Goal: Download file/media

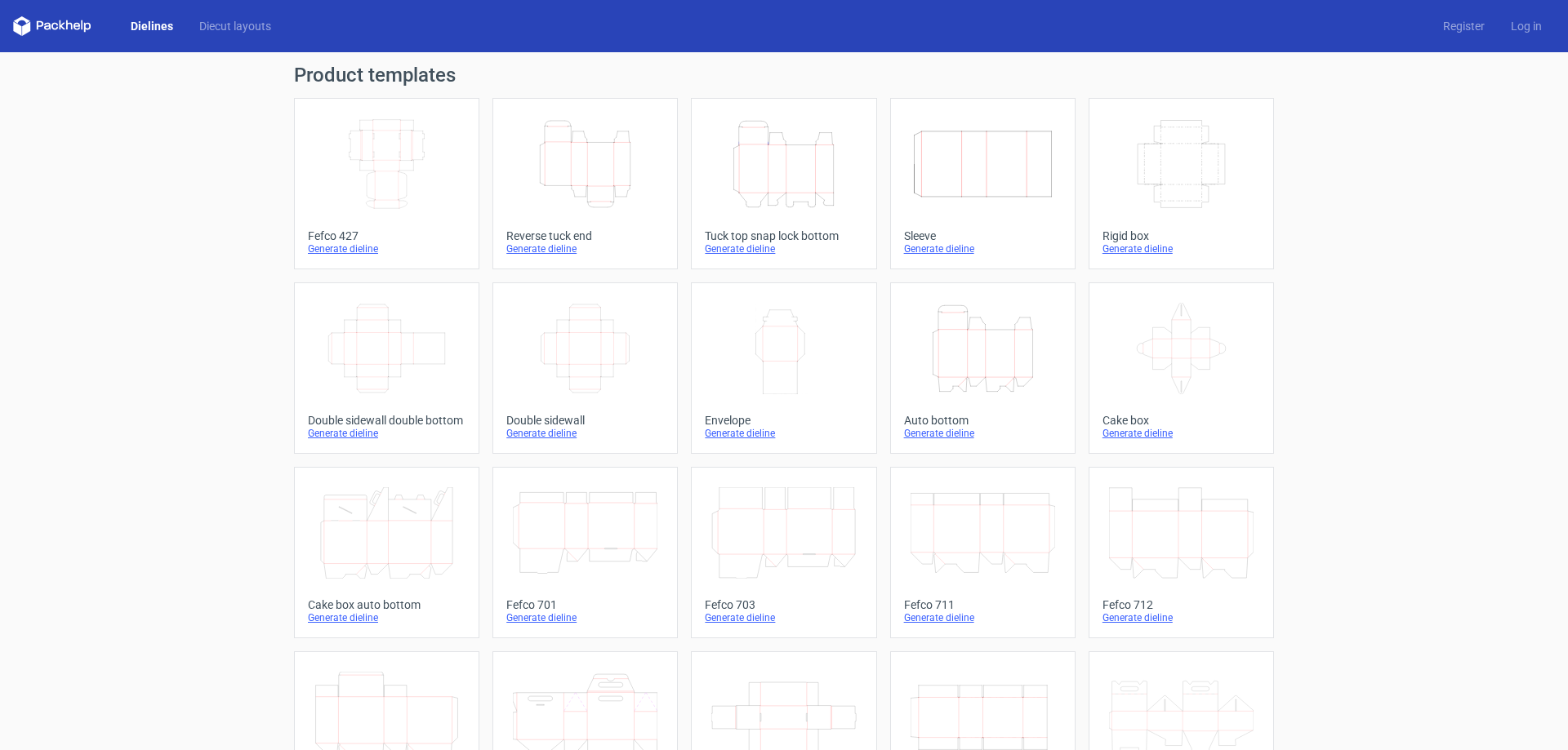
click at [385, 205] on icon "Width Depth Height" at bounding box center [387, 164] width 145 height 91
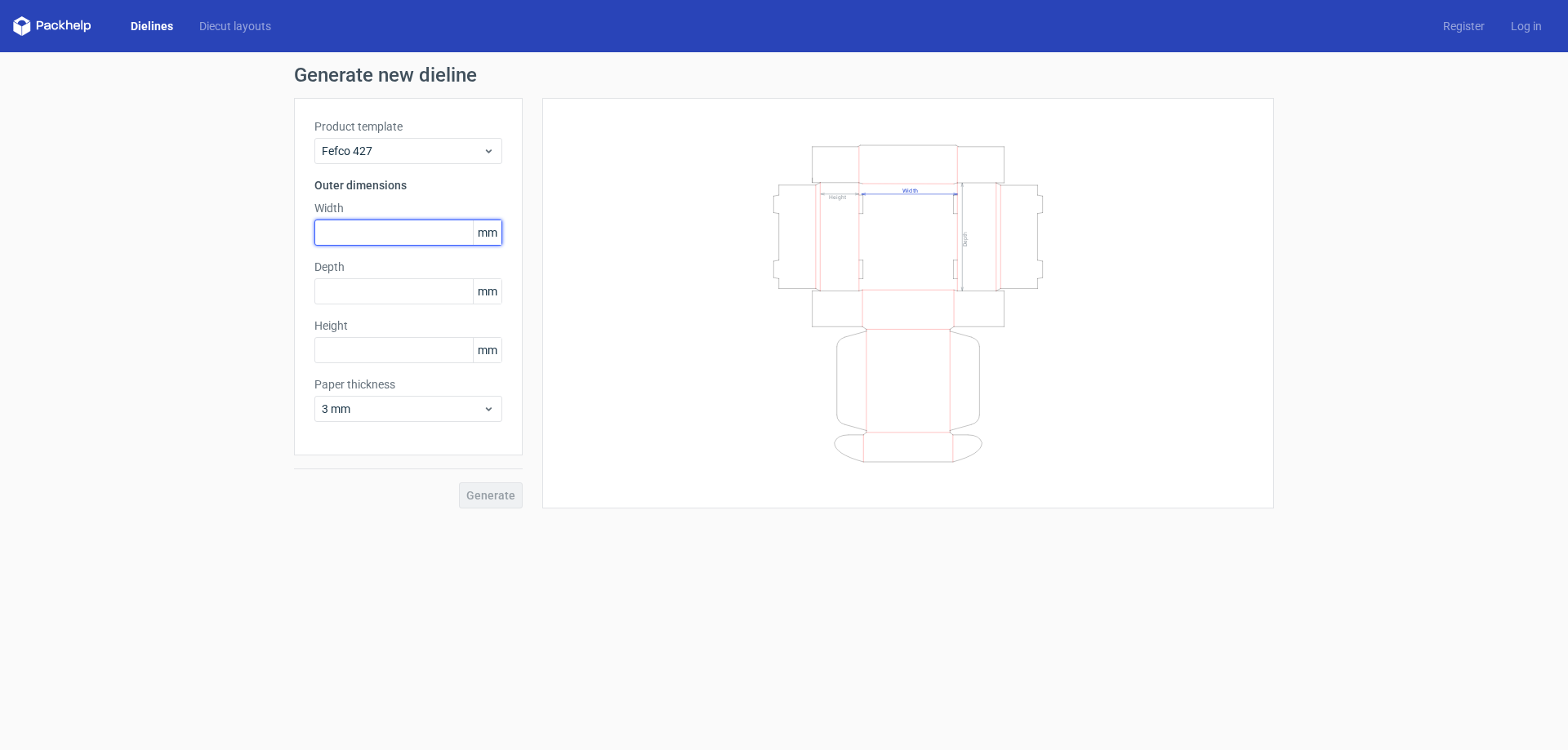
click at [369, 229] on input "text" at bounding box center [408, 232] width 188 height 27
type input "255"
type input "60"
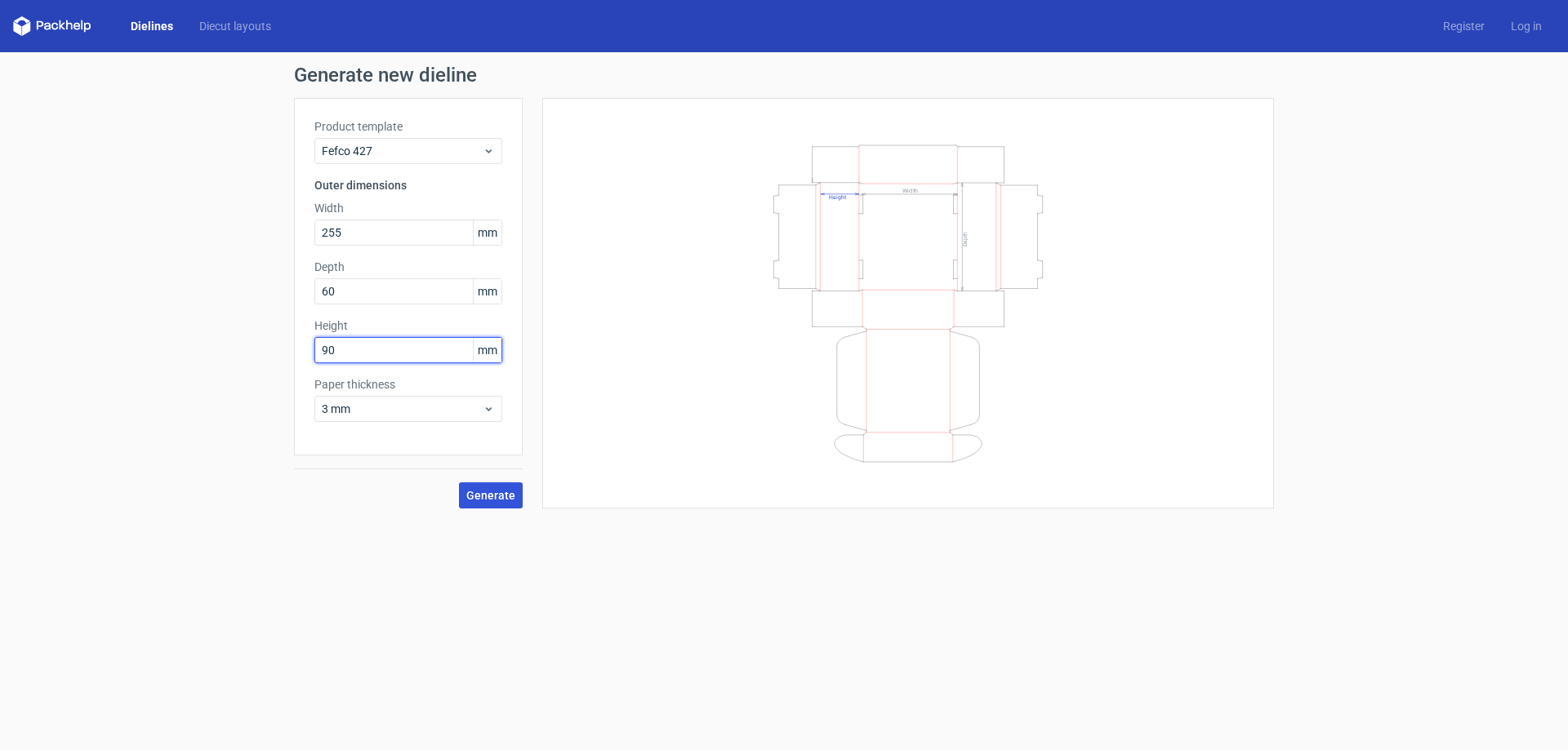
type input "90"
click at [493, 489] on span "Generate" at bounding box center [491, 495] width 49 height 11
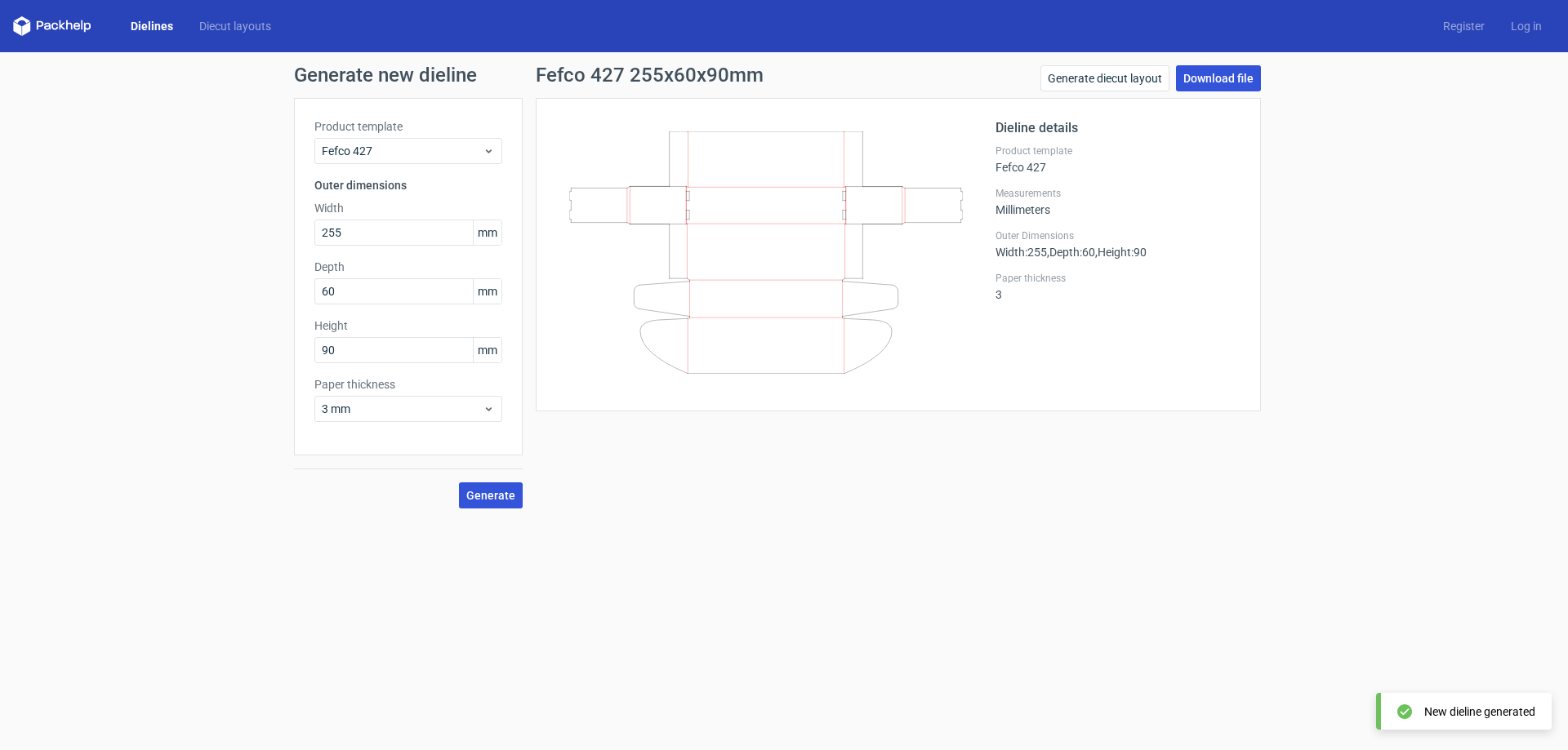
click at [1229, 80] on link "Download file" at bounding box center [1218, 78] width 85 height 27
click at [1530, 27] on link "Log in" at bounding box center [1526, 27] width 57 height 16
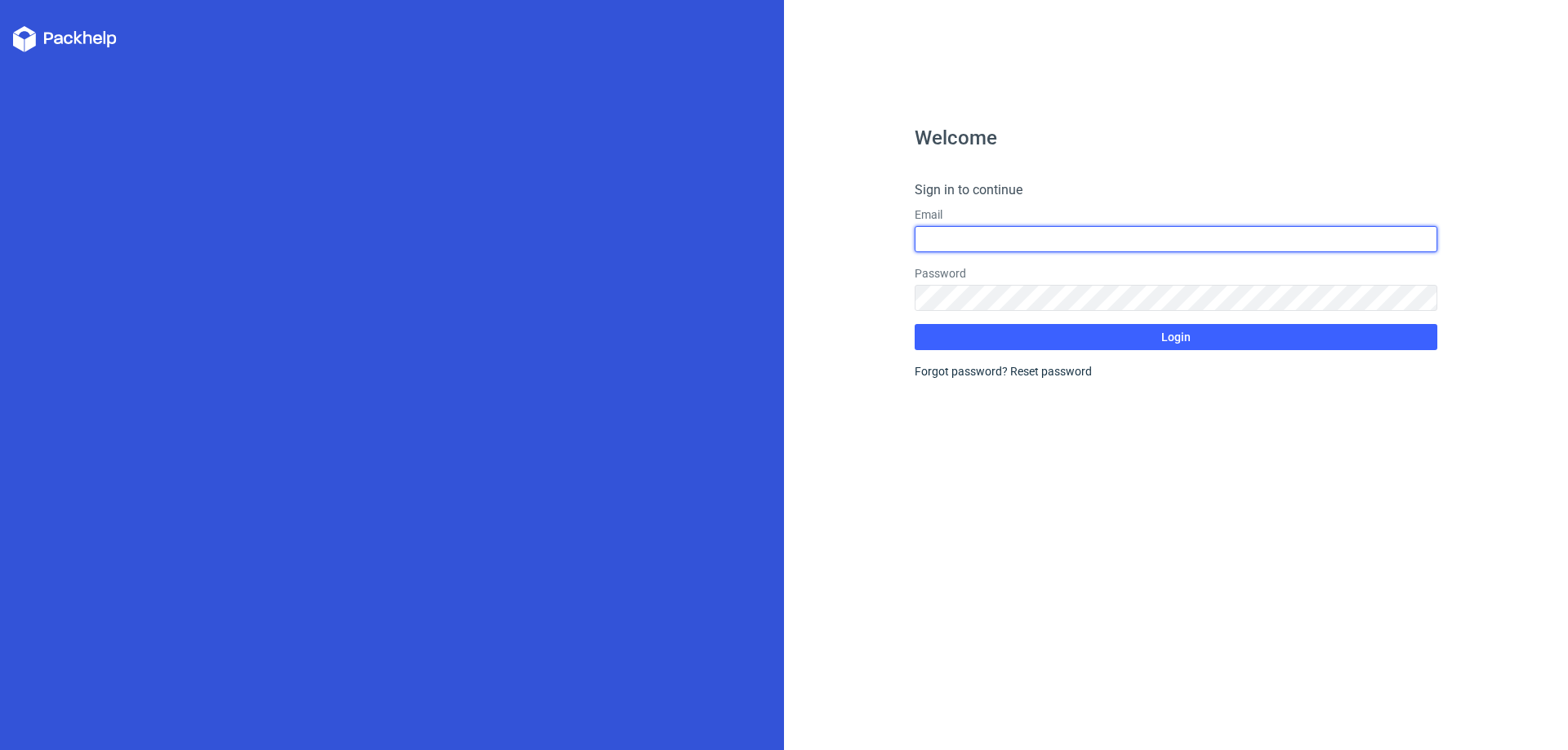
type input "Shahzaadshah95@gmail.com"
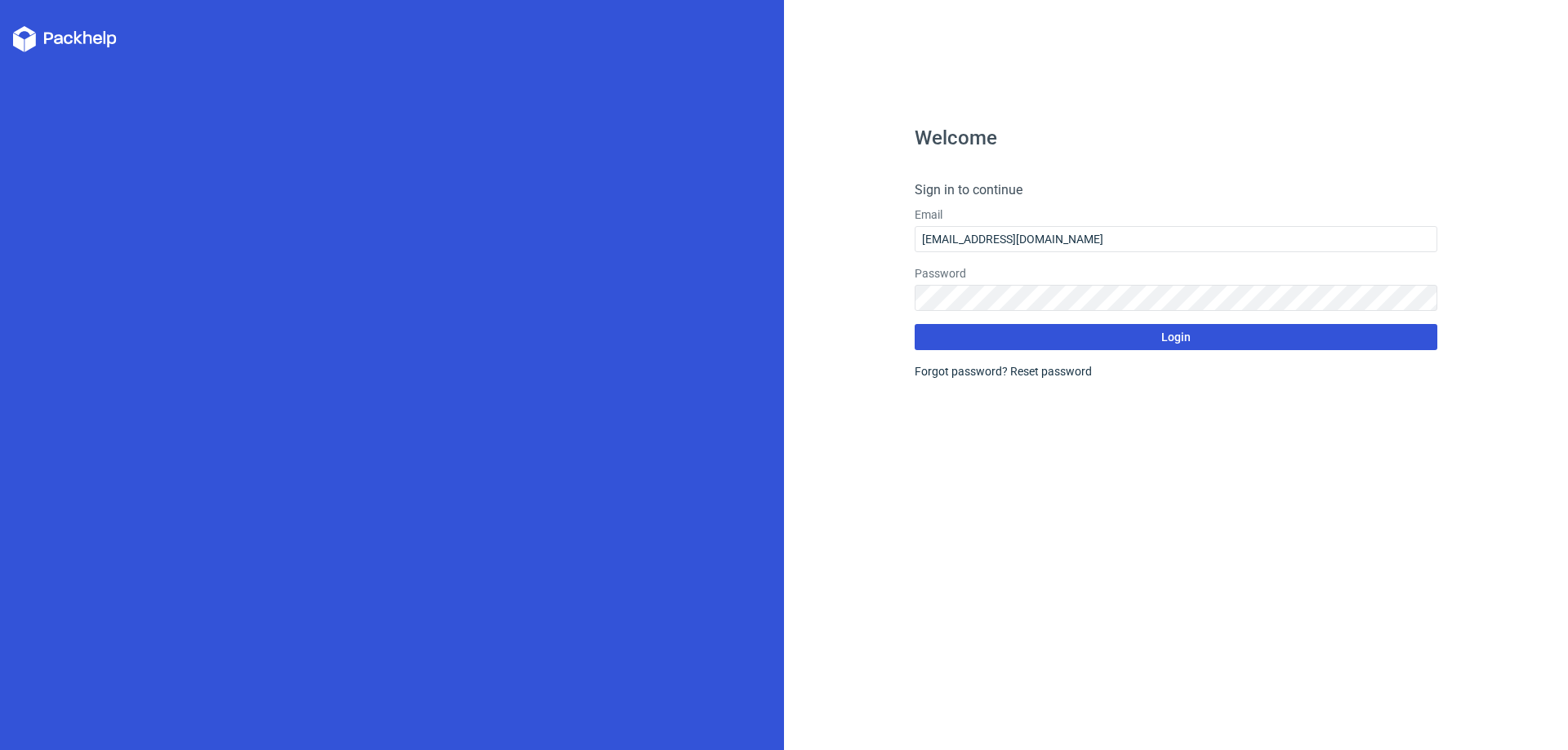
click at [1167, 336] on span "Login" at bounding box center [1176, 337] width 29 height 11
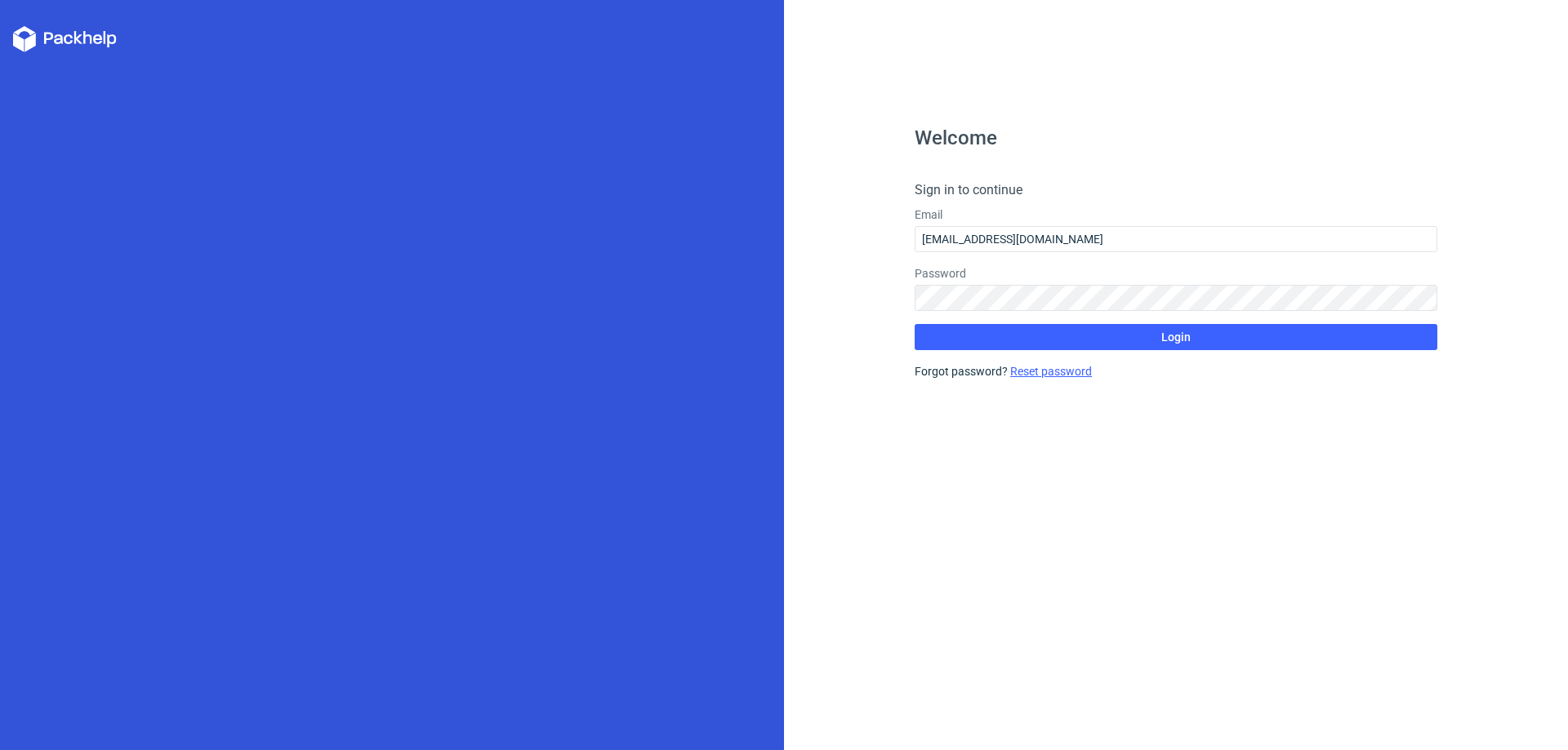
click at [1026, 374] on link "Reset password" at bounding box center [1050, 371] width 81 height 13
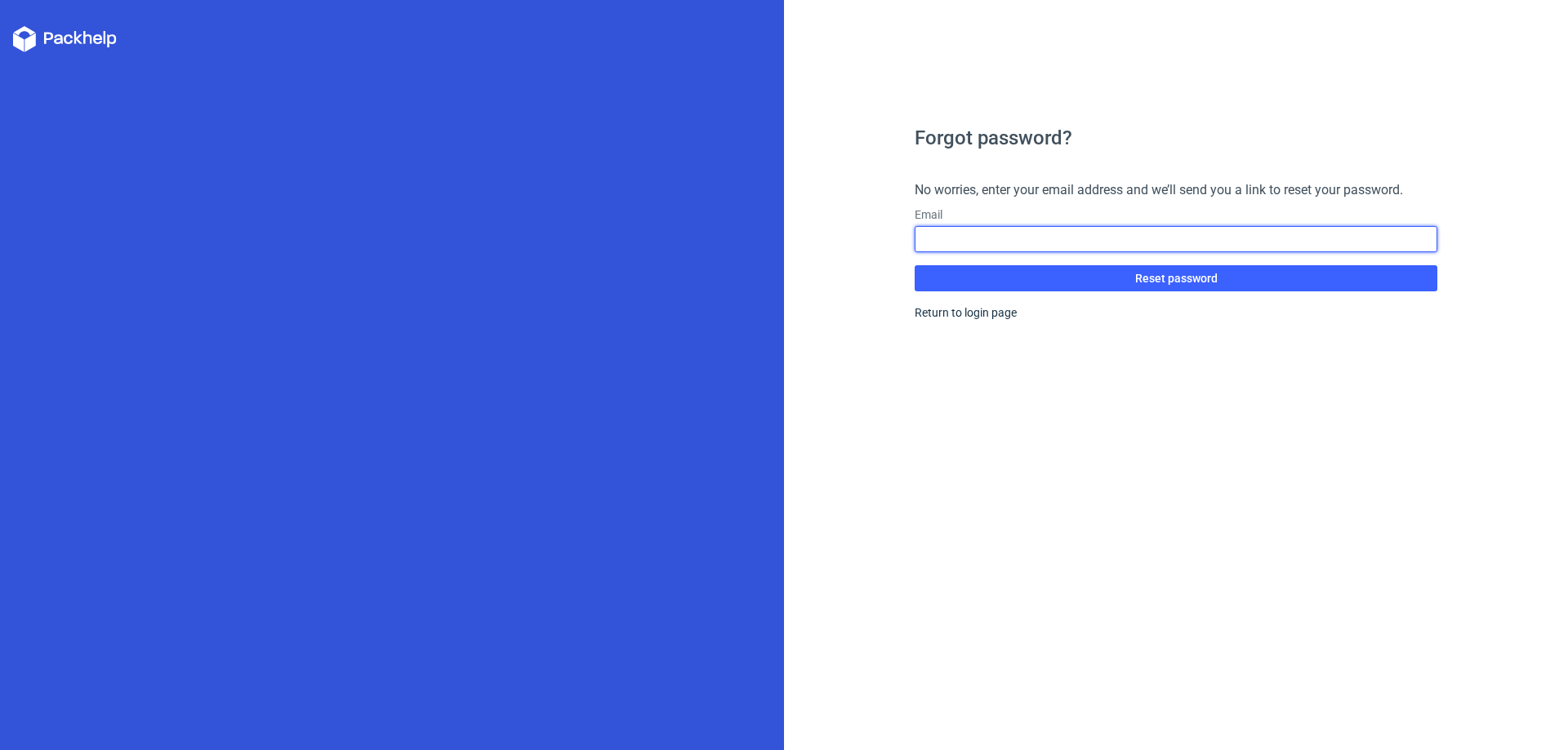
click at [1088, 243] on input "text" at bounding box center [1176, 239] width 522 height 27
type input "Shahzaadshah95@gmail.com"
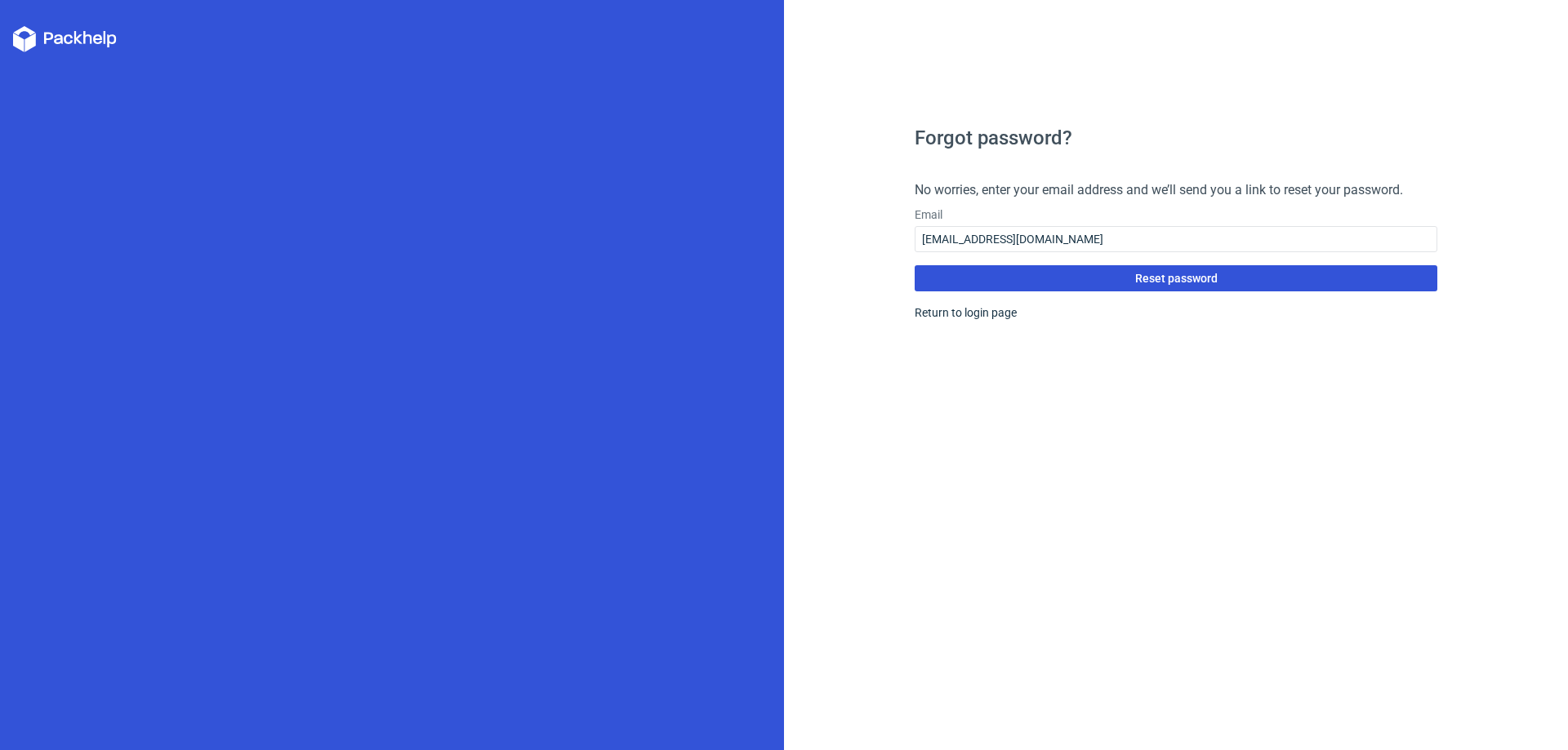
click at [1110, 280] on button "Reset password" at bounding box center [1176, 278] width 522 height 27
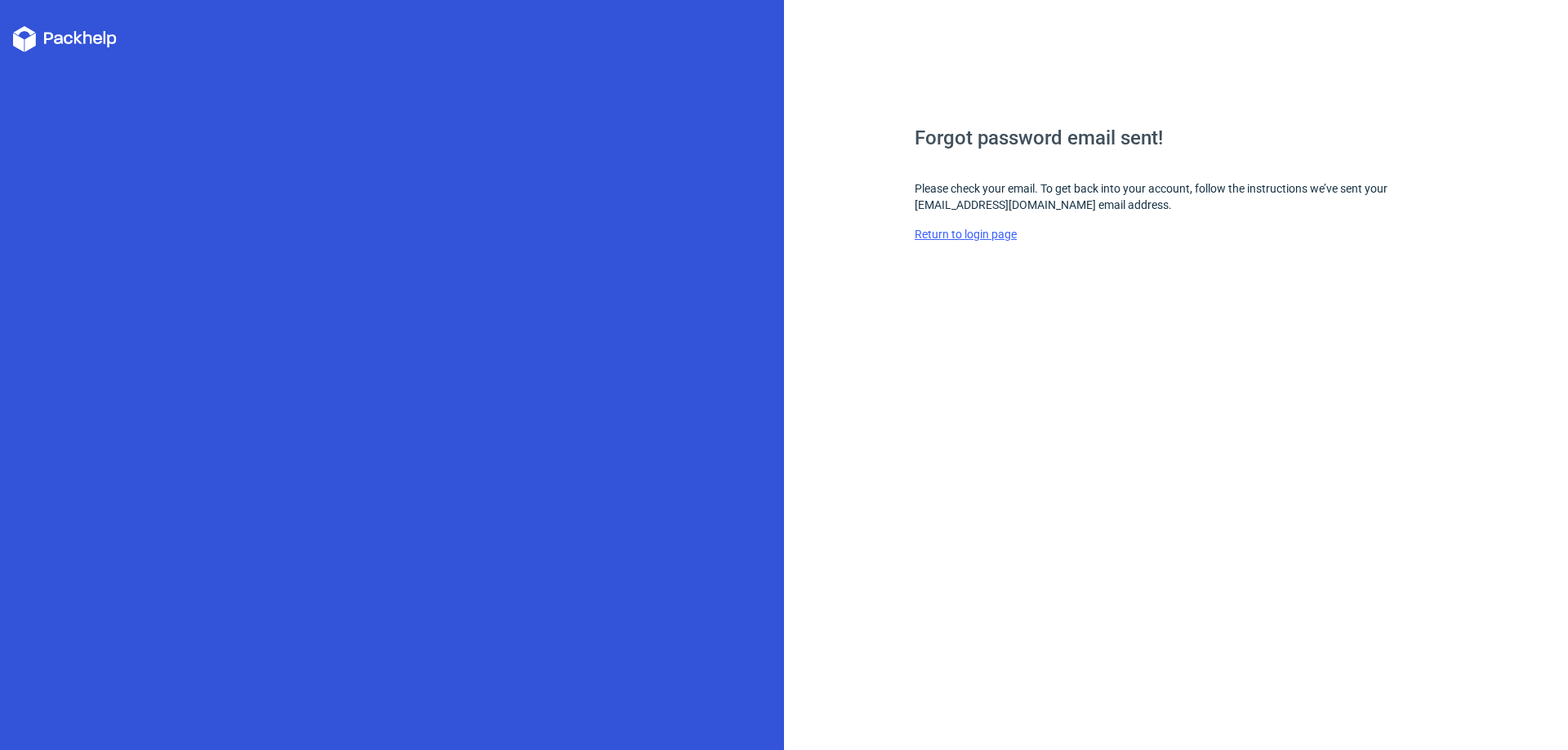
click at [957, 232] on link "Return to login page" at bounding box center [966, 234] width 102 height 13
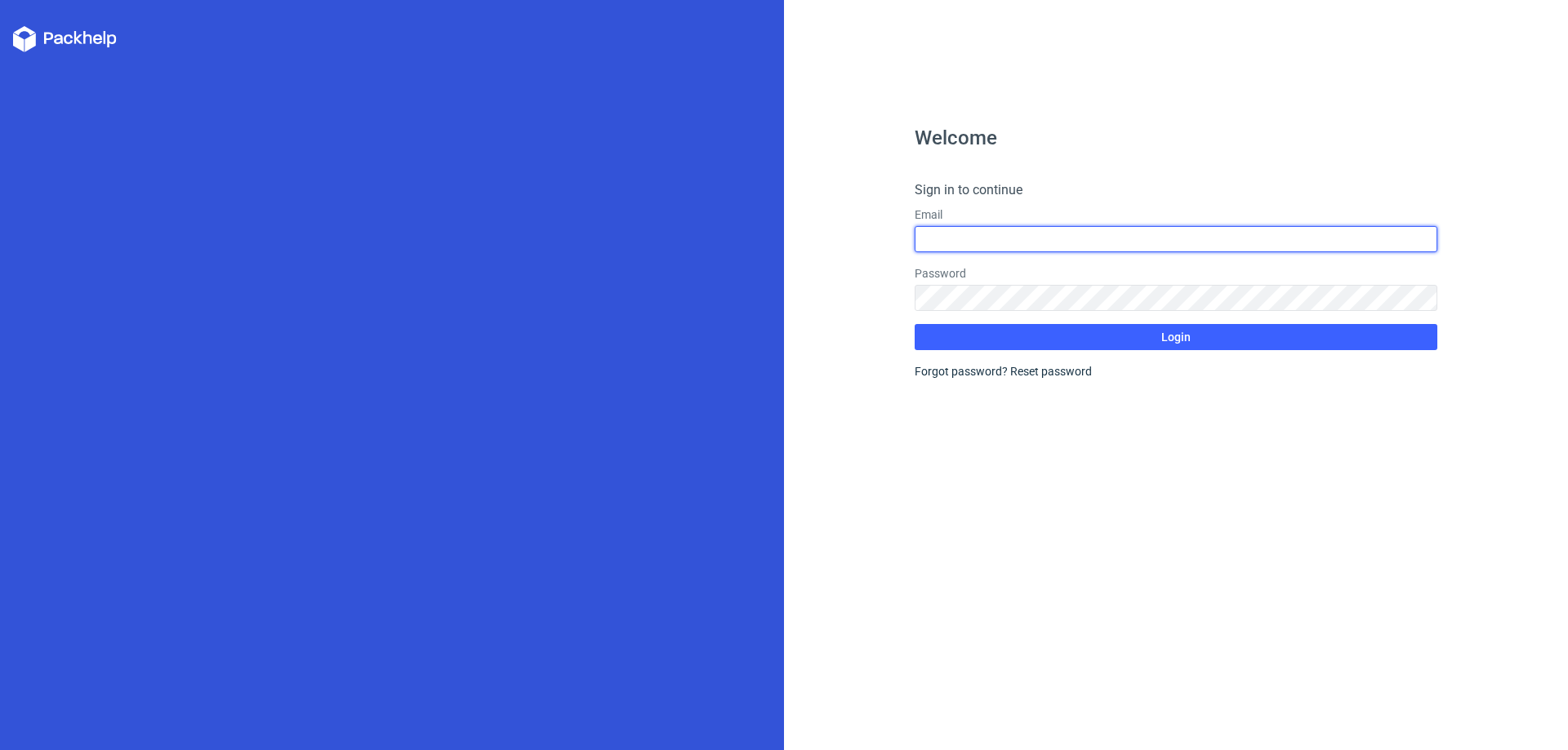
type input "Shahzaadshah95@gmail.com"
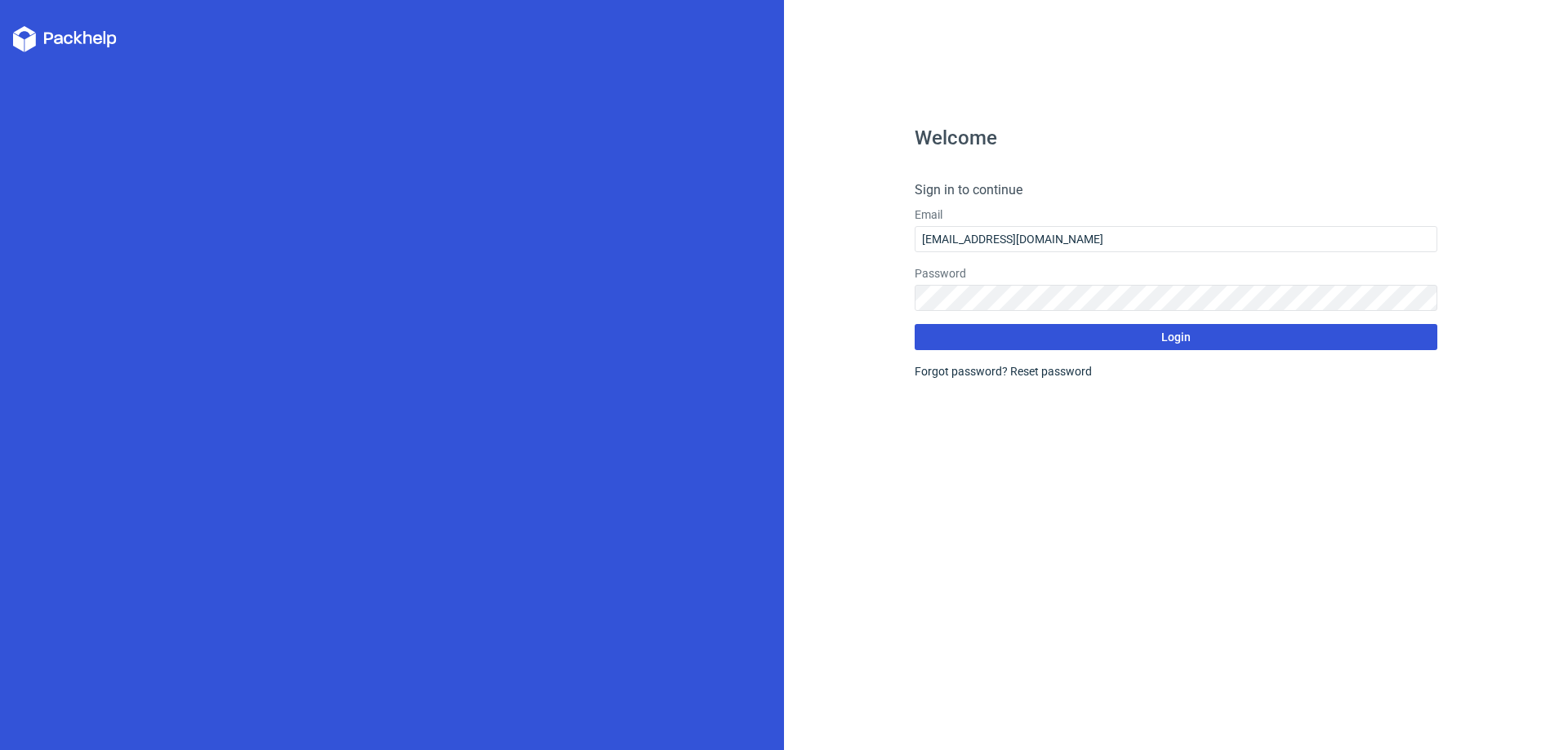
click at [1060, 330] on button "Login" at bounding box center [1176, 337] width 522 height 27
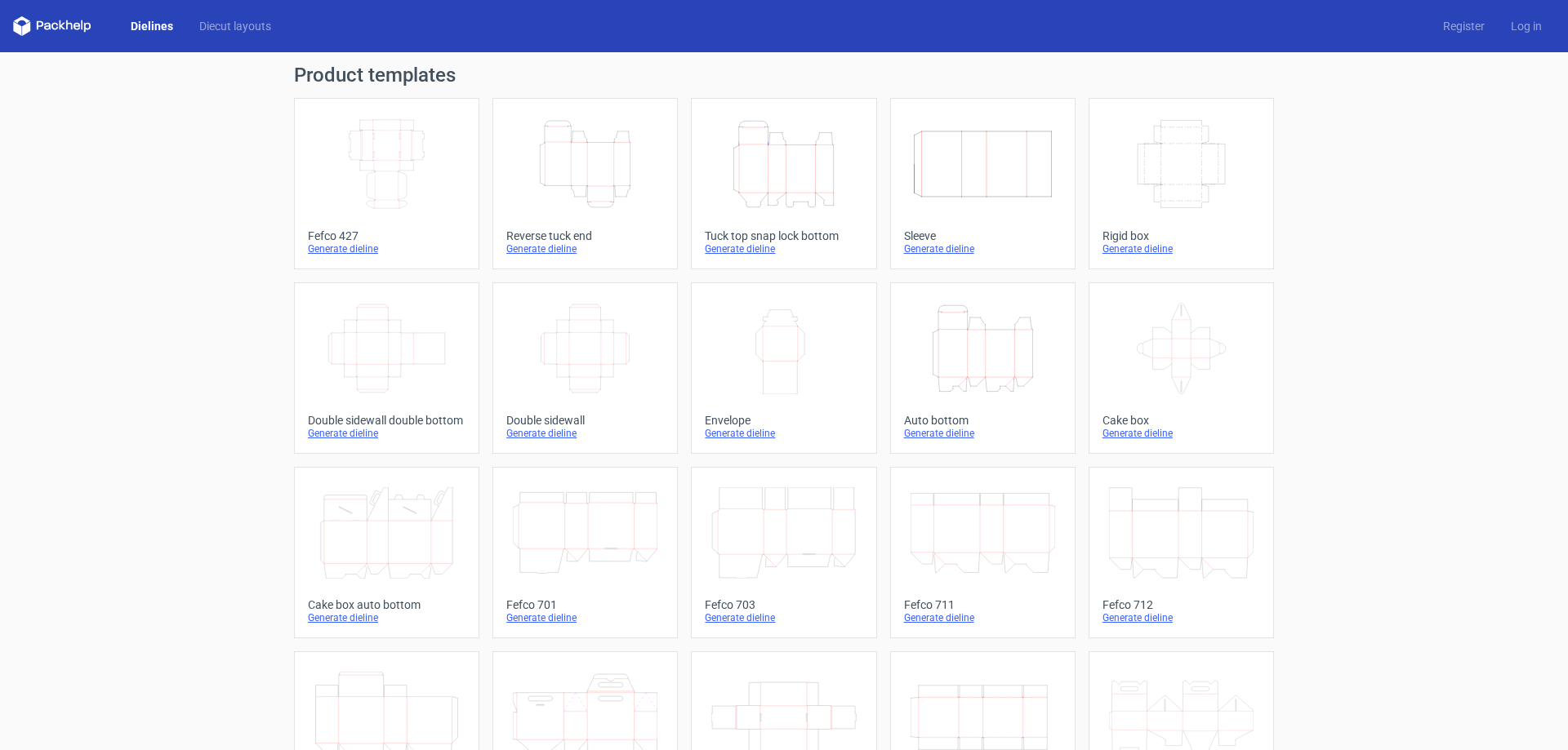
click at [386, 159] on icon "Width Depth Height" at bounding box center [387, 164] width 145 height 91
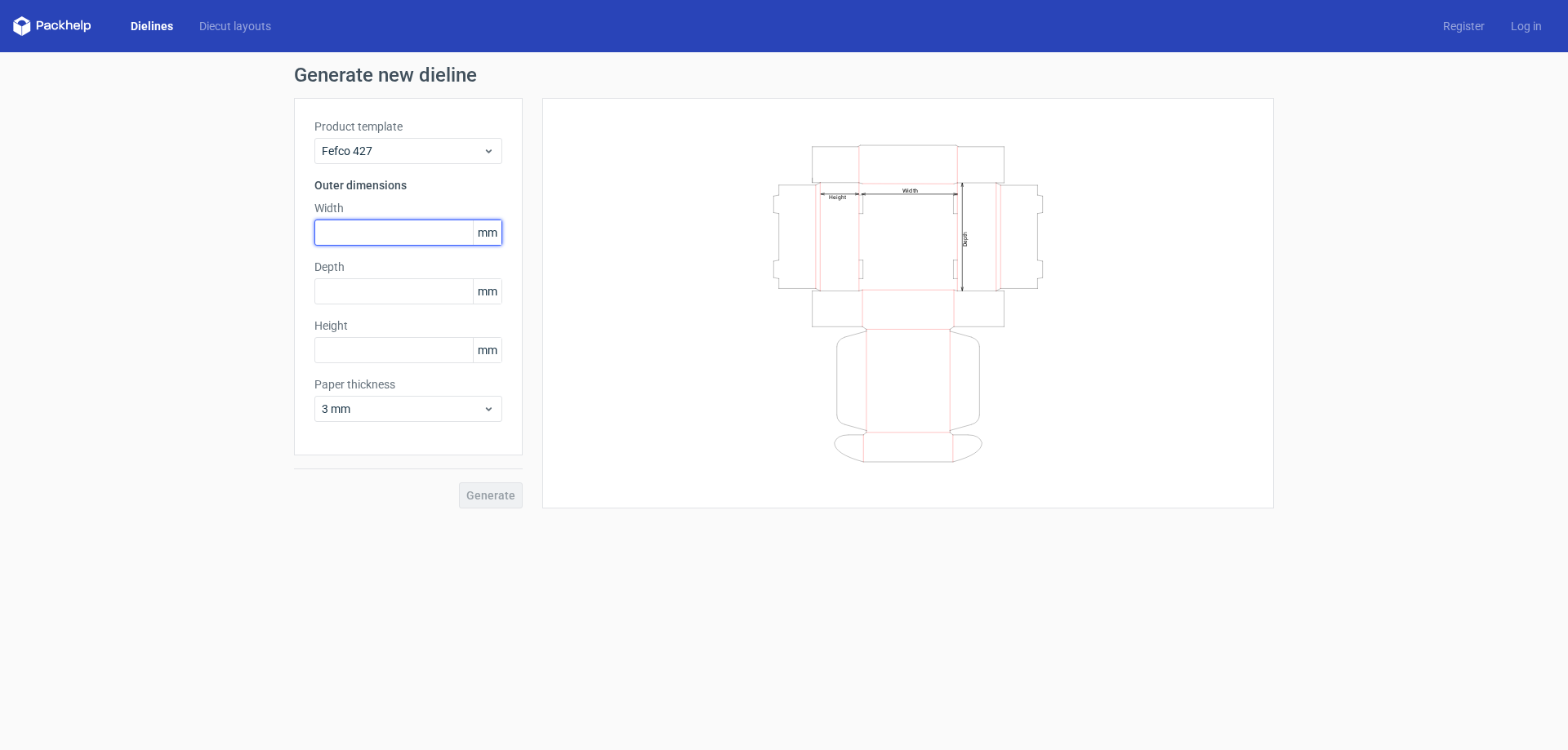
click at [382, 228] on input "text" at bounding box center [408, 232] width 188 height 27
type input "5"
type input "255"
type input "90"
type input "60"
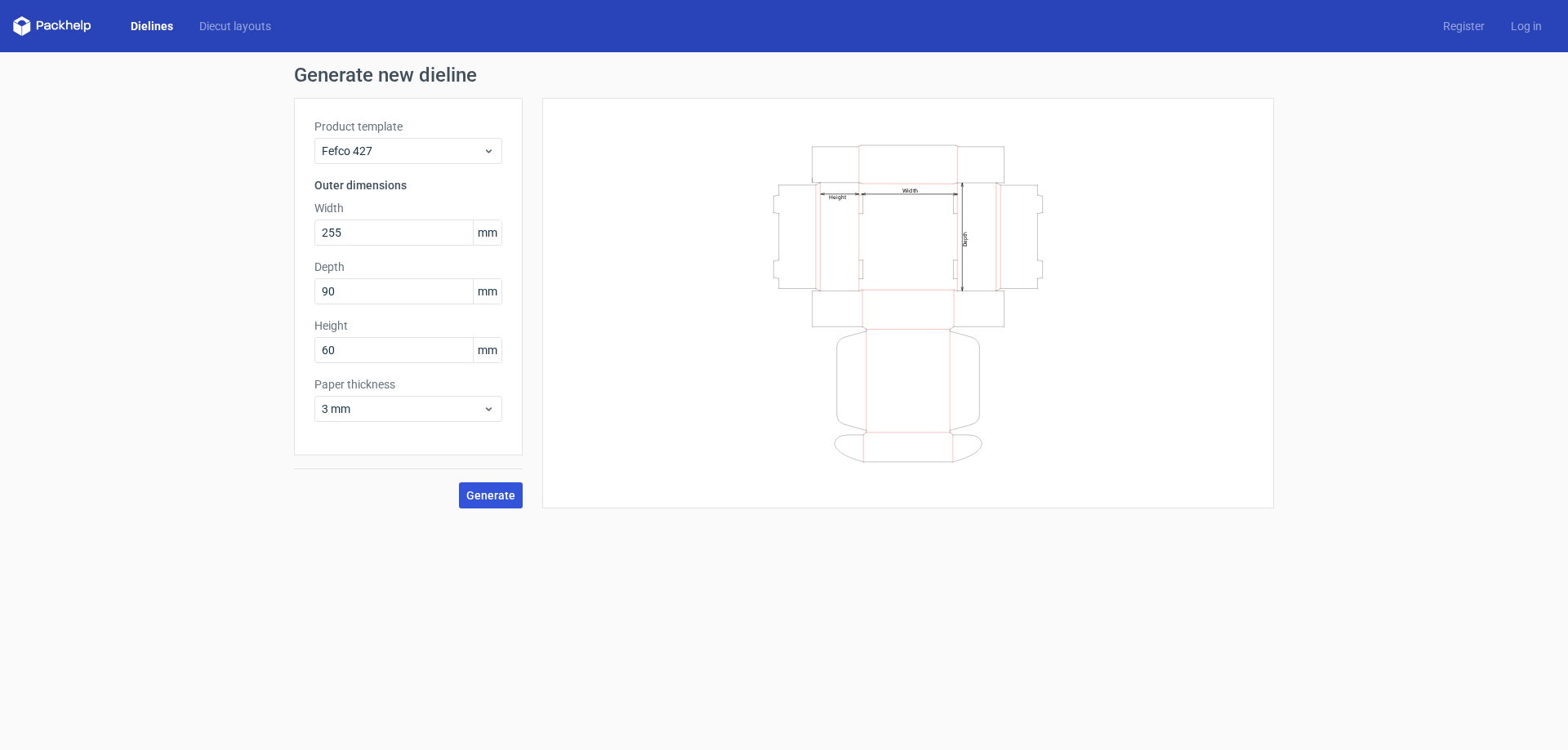
click at [477, 488] on button "Generate" at bounding box center [491, 495] width 64 height 27
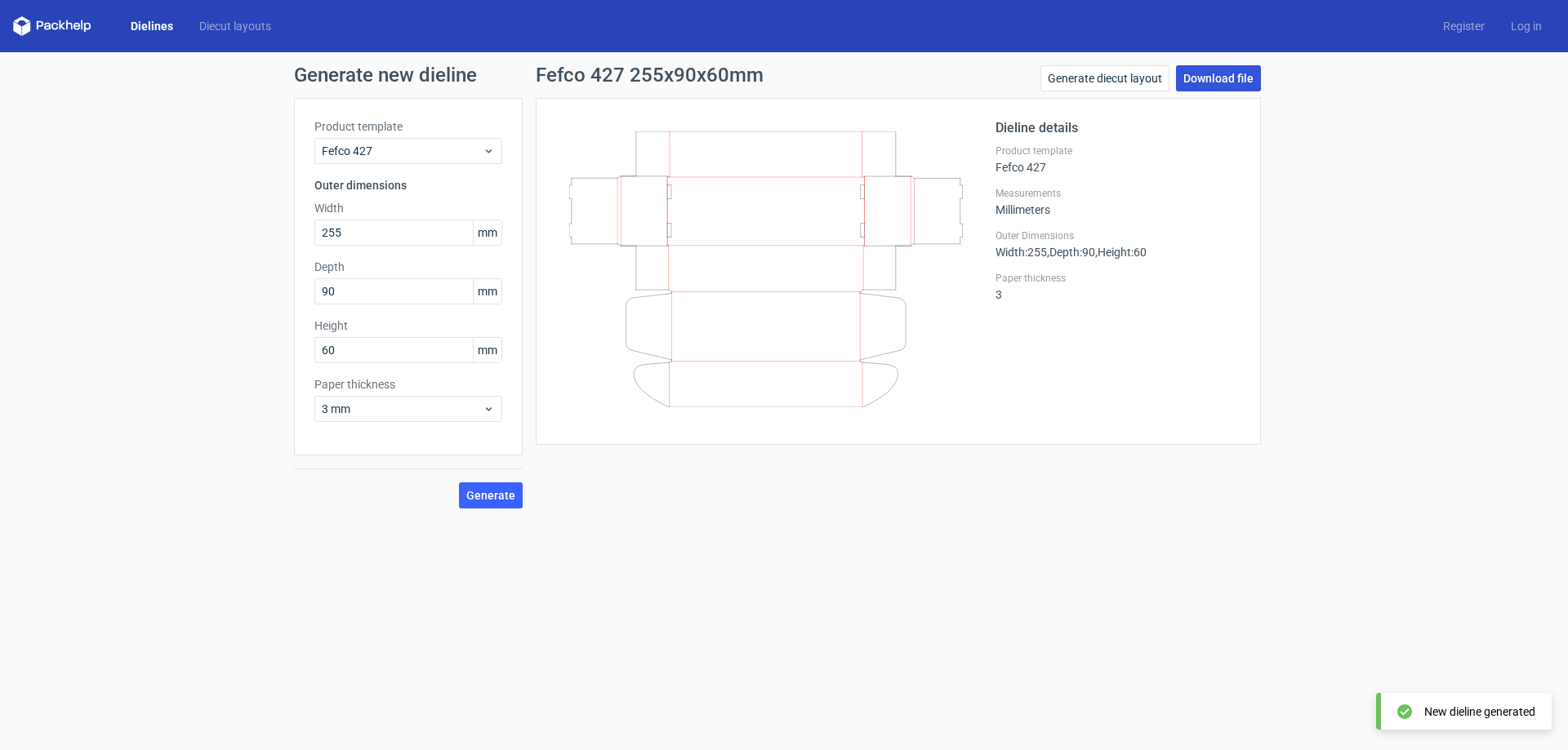
click at [1219, 73] on link "Download file" at bounding box center [1218, 78] width 85 height 27
